Goal: Navigation & Orientation: Find specific page/section

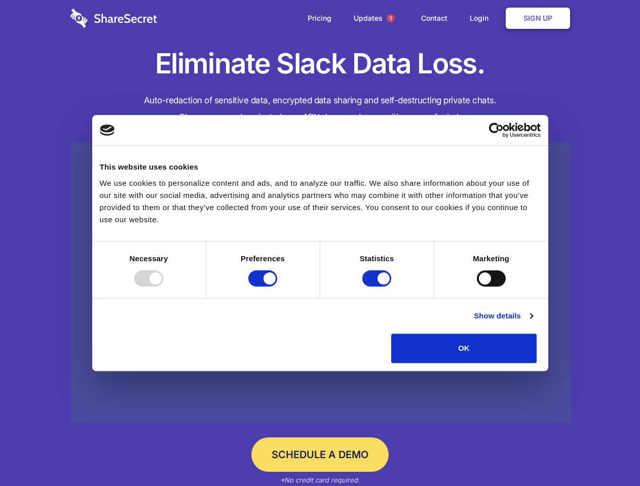
click at [163, 287] on div at bounding box center [148, 278] width 29 height 16
click at [277, 287] on input "Preferences" at bounding box center [262, 278] width 29 height 16
checkbox input "false"
click at [378, 287] on input "Statistics" at bounding box center [376, 278] width 29 height 16
checkbox input "false"
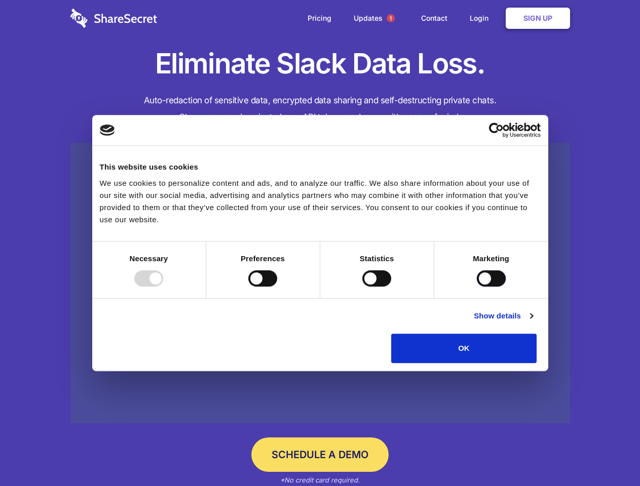
click at [477, 287] on input "Marketing" at bounding box center [491, 278] width 29 height 16
checkbox input "true"
click at [532, 322] on link "Show details" at bounding box center [503, 316] width 59 height 12
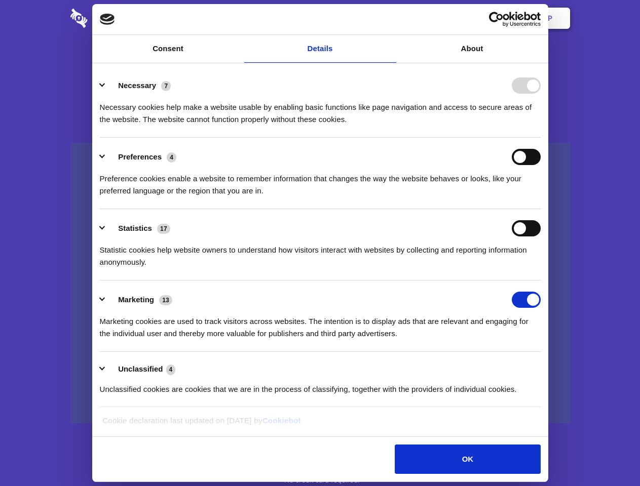
click at [540, 138] on li "Necessary 7 Necessary cookies help make a website usable by enabling basic func…" at bounding box center [320, 101] width 441 height 71
click at [390, 18] on span "1" at bounding box center [390, 18] width 8 height 8
